Goal: Go to known website: Access a specific website the user already knows

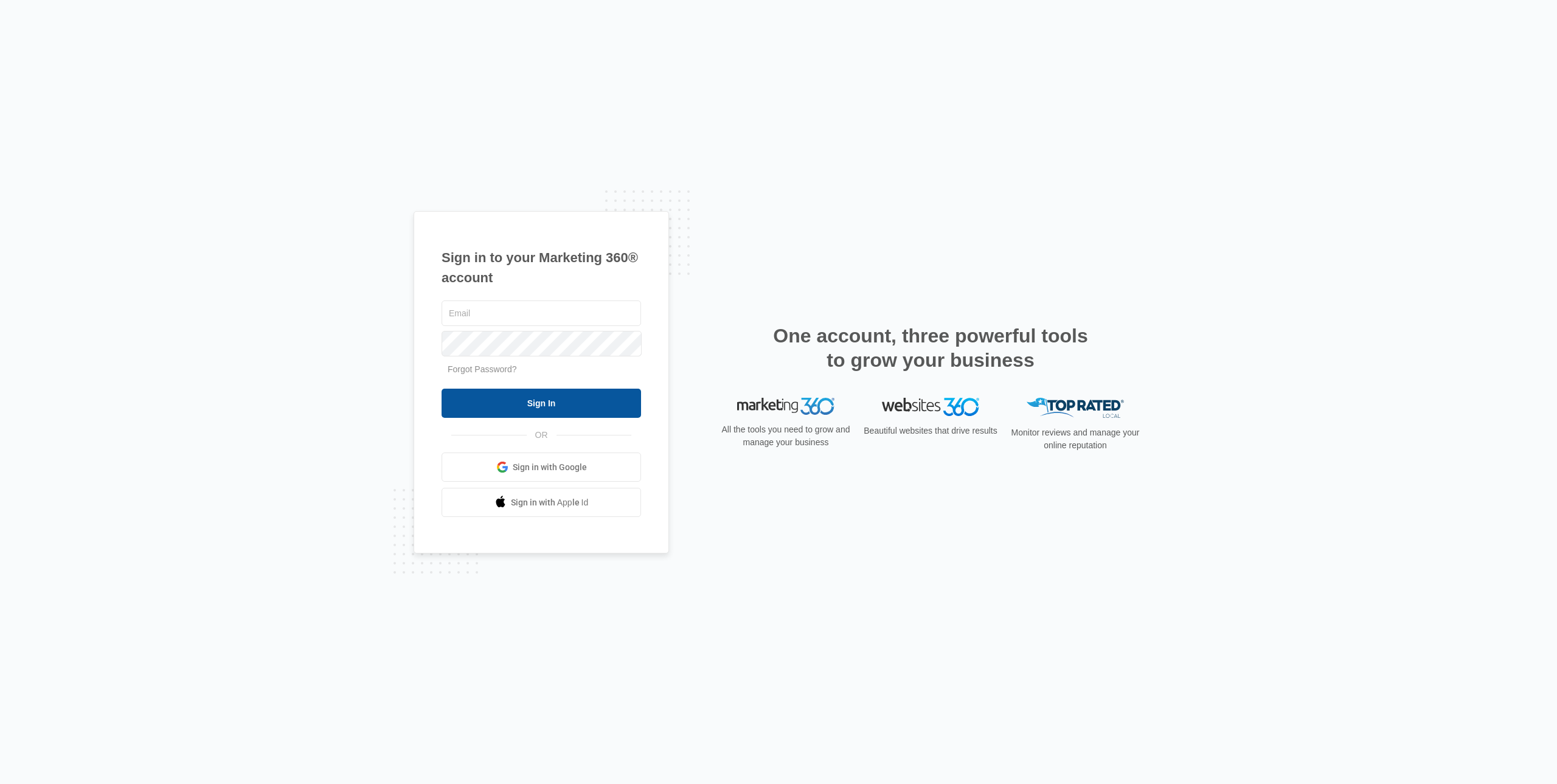
type input "[EMAIL_ADDRESS][PERSON_NAME][DOMAIN_NAME]"
click at [563, 409] on input "Sign In" at bounding box center [541, 403] width 199 height 29
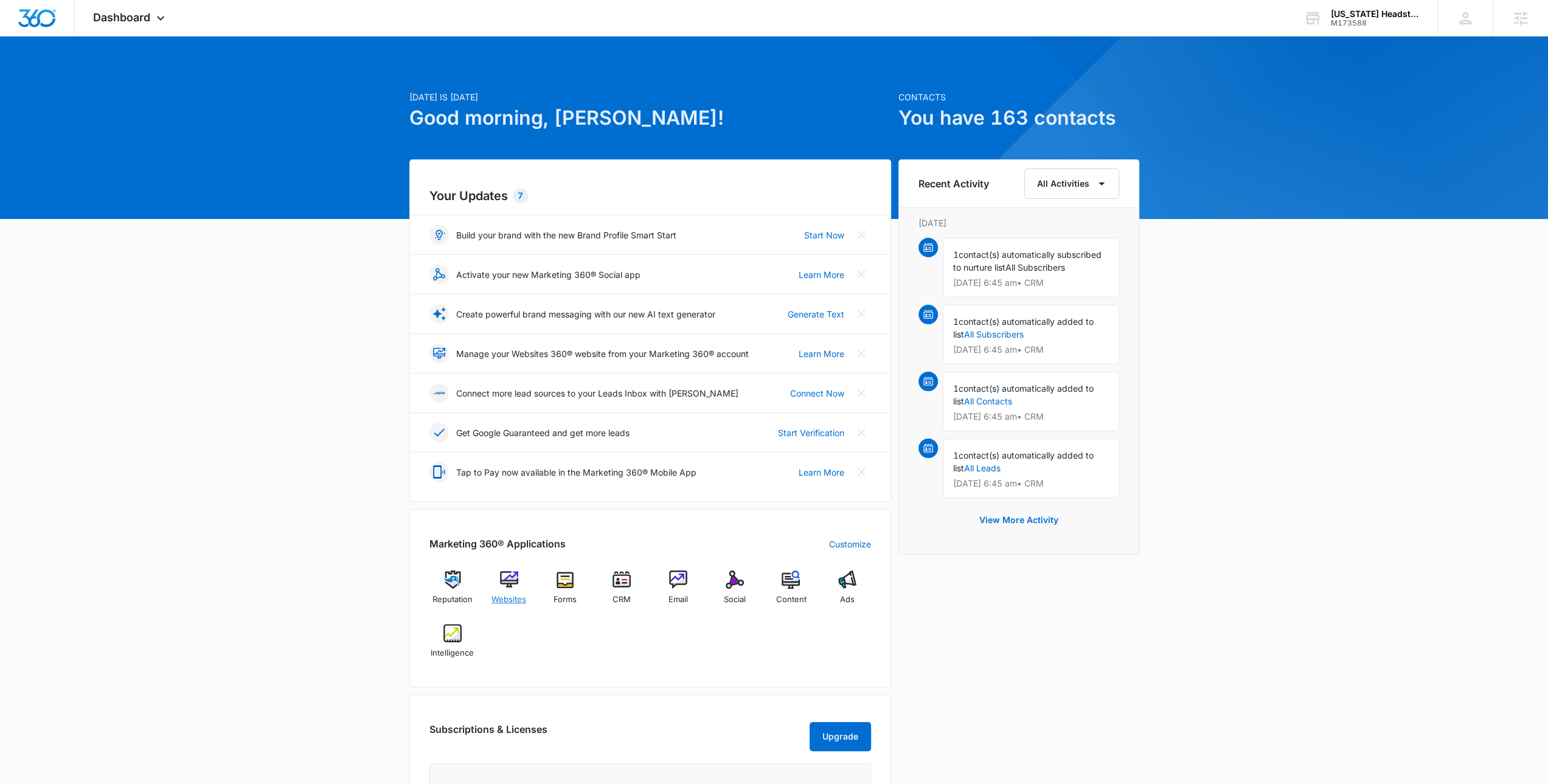
click at [513, 586] on img at bounding box center [509, 579] width 18 height 18
